Goal: Information Seeking & Learning: Learn about a topic

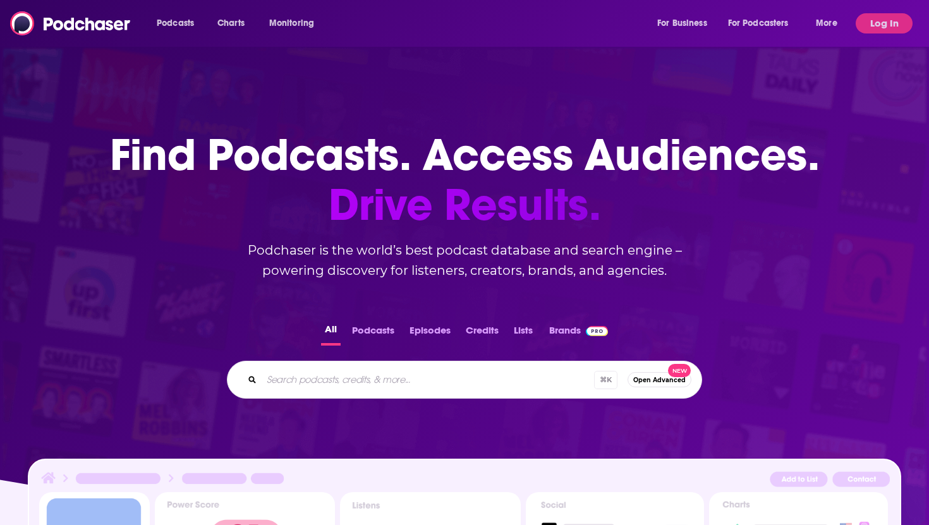
click at [271, 377] on input "Search podcasts, credits, & more..." at bounding box center [428, 380] width 332 height 20
type input "the overhead wire"
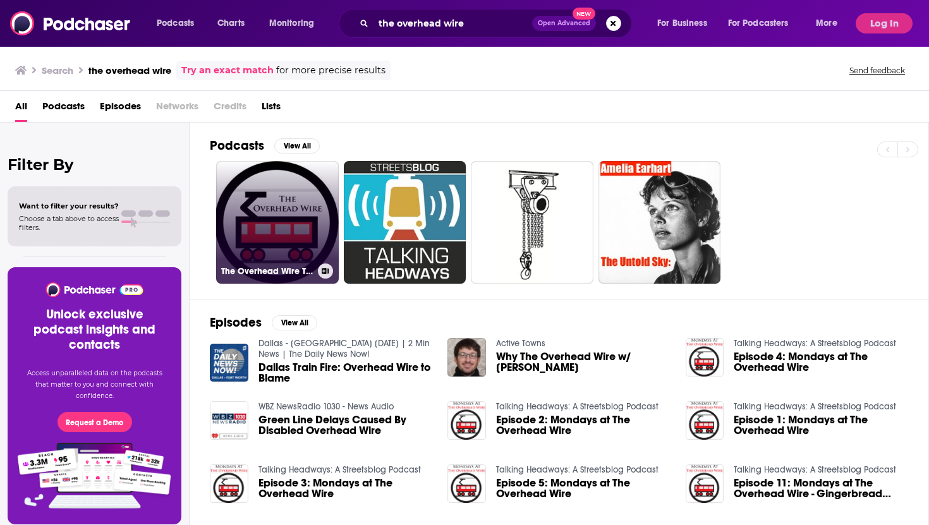
click at [267, 214] on link "The Overhead Wire Transcribed" at bounding box center [277, 222] width 123 height 123
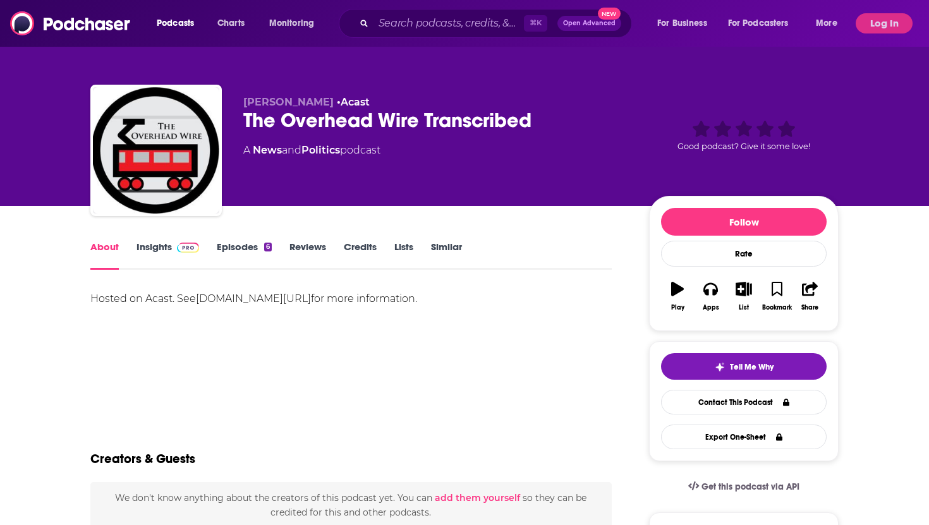
click at [153, 242] on link "Insights" at bounding box center [168, 255] width 63 height 29
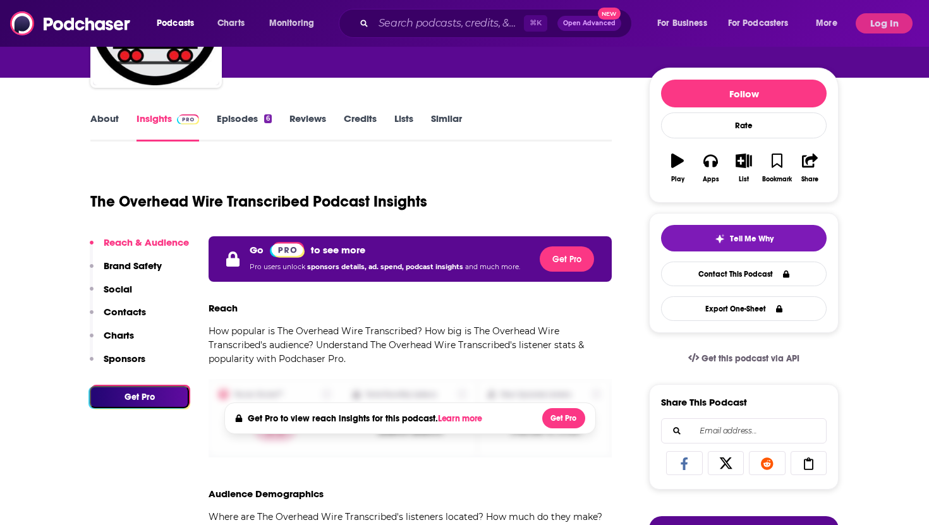
scroll to position [130, 0]
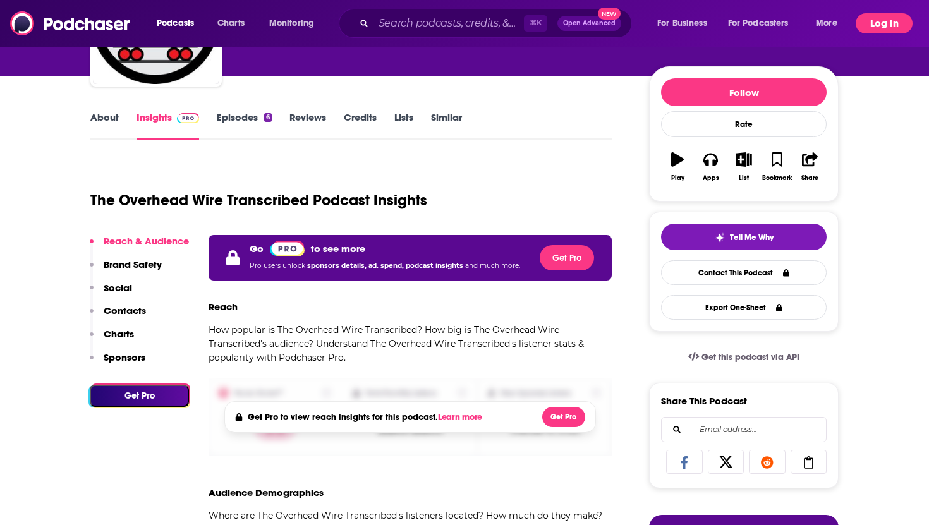
click at [865, 25] on button "Log In" at bounding box center [884, 23] width 57 height 20
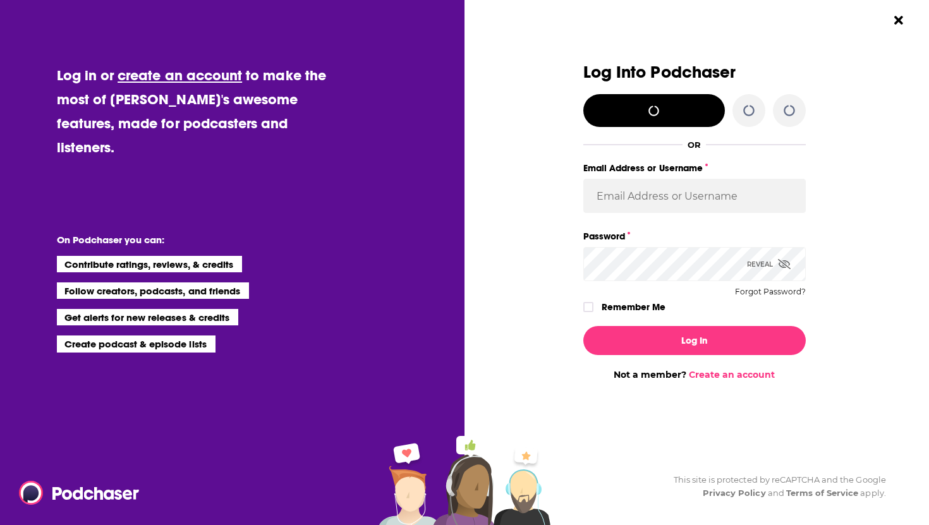
scroll to position [0, 0]
type input "[PERSON_NAME][EMAIL_ADDRESS][DOMAIN_NAME]"
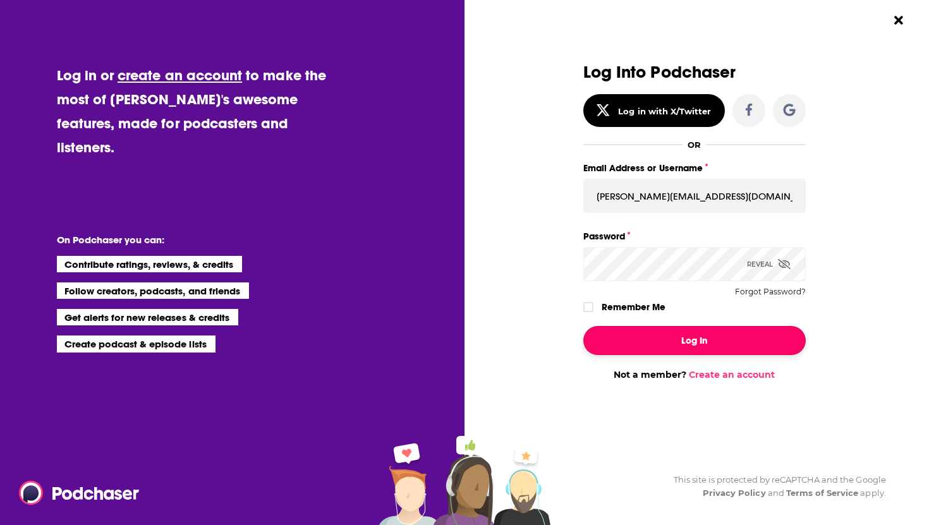
click at [635, 344] on button "Log In" at bounding box center [694, 340] width 222 height 29
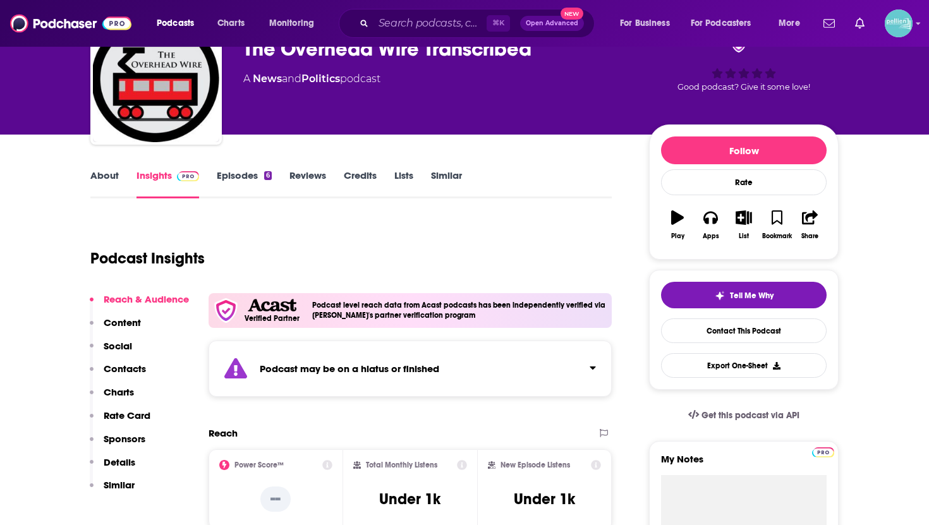
scroll to position [23, 0]
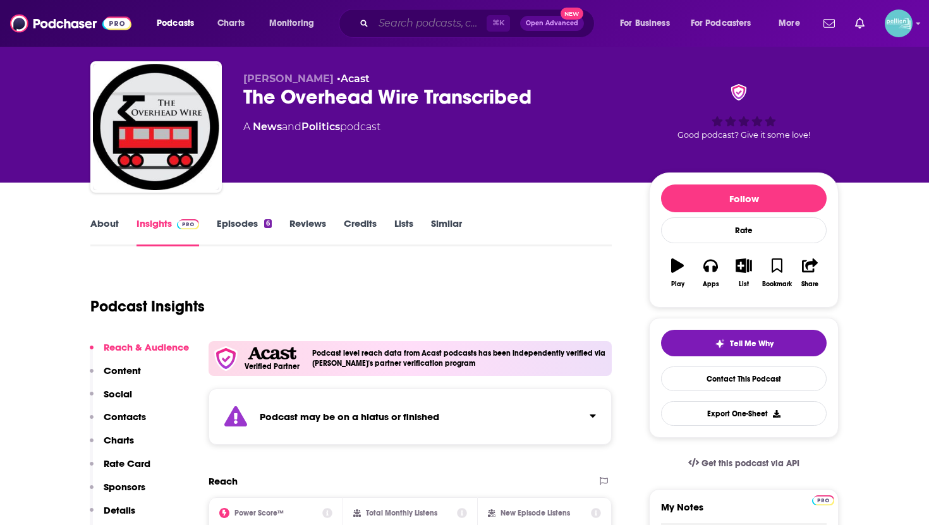
click at [408, 27] on input "Search podcasts, credits, & more..." at bounding box center [430, 23] width 113 height 20
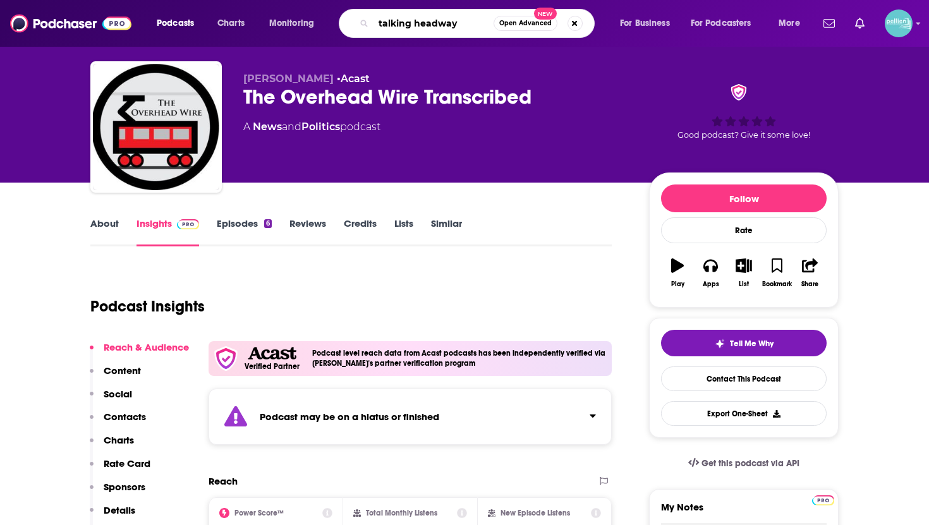
type input "talking headways"
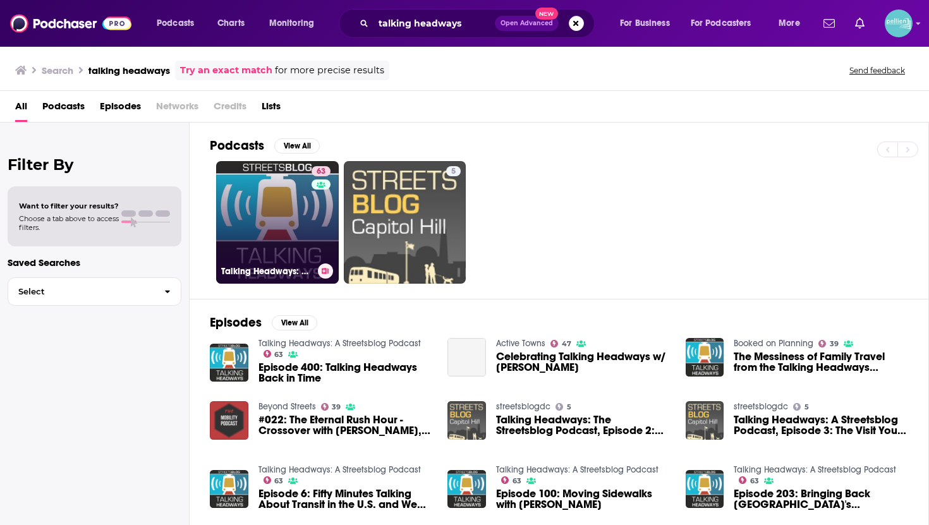
click at [279, 226] on link "63 Talking Headways: A Streetsblog Podcast" at bounding box center [277, 222] width 123 height 123
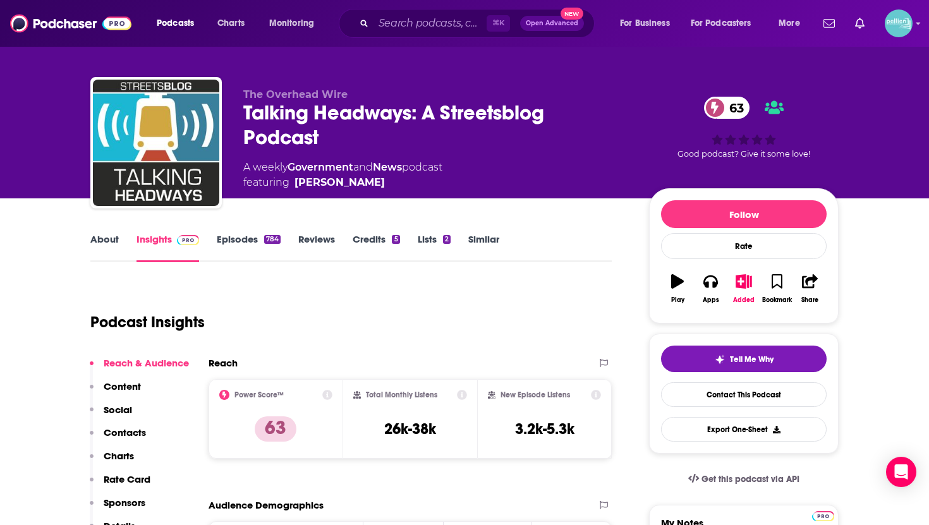
scroll to position [1, 0]
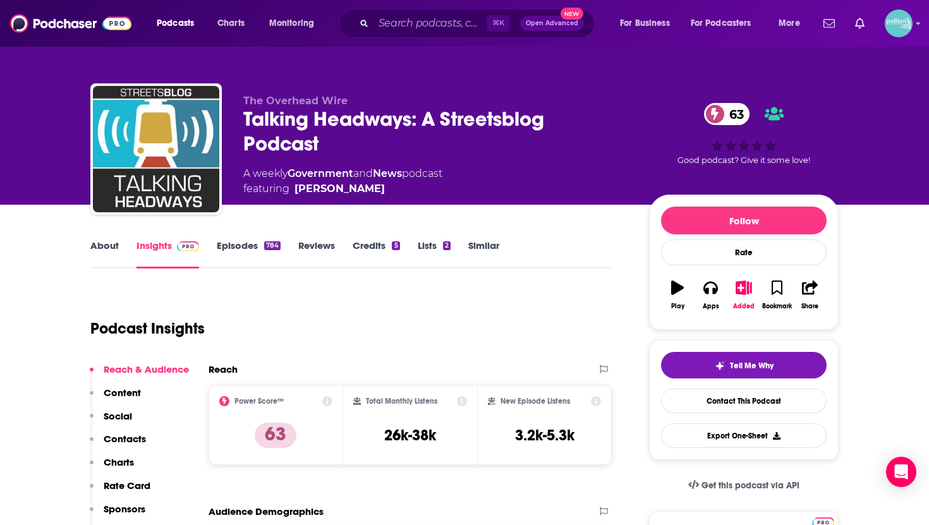
click at [100, 246] on link "About" at bounding box center [104, 254] width 28 height 29
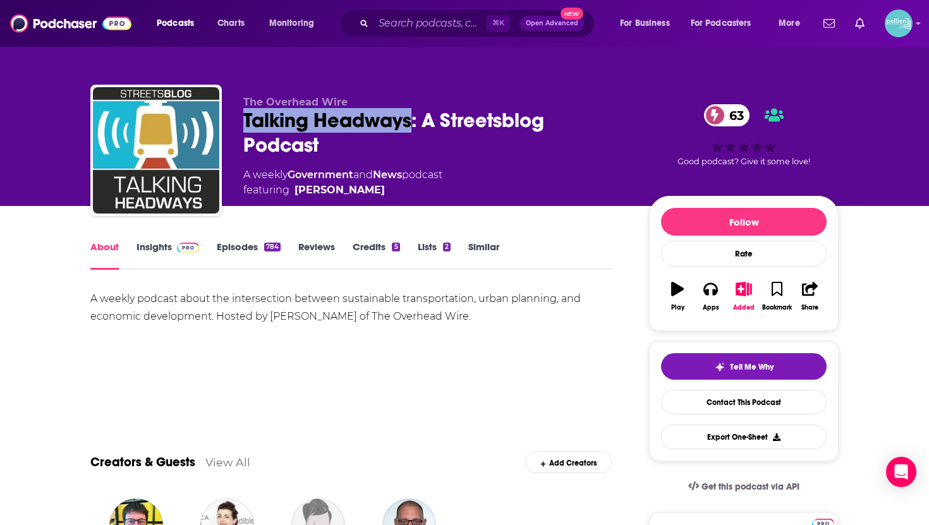
drag, startPoint x: 242, startPoint y: 120, endPoint x: 411, endPoint y: 122, distance: 169.4
click at [411, 122] on div "The Overhead Wire Talking Headways: A Streetsblog Podcast 63 A weekly Governmen…" at bounding box center [464, 153] width 748 height 137
copy h1 "Talking Headways"
